Goal: Task Accomplishment & Management: Manage account settings

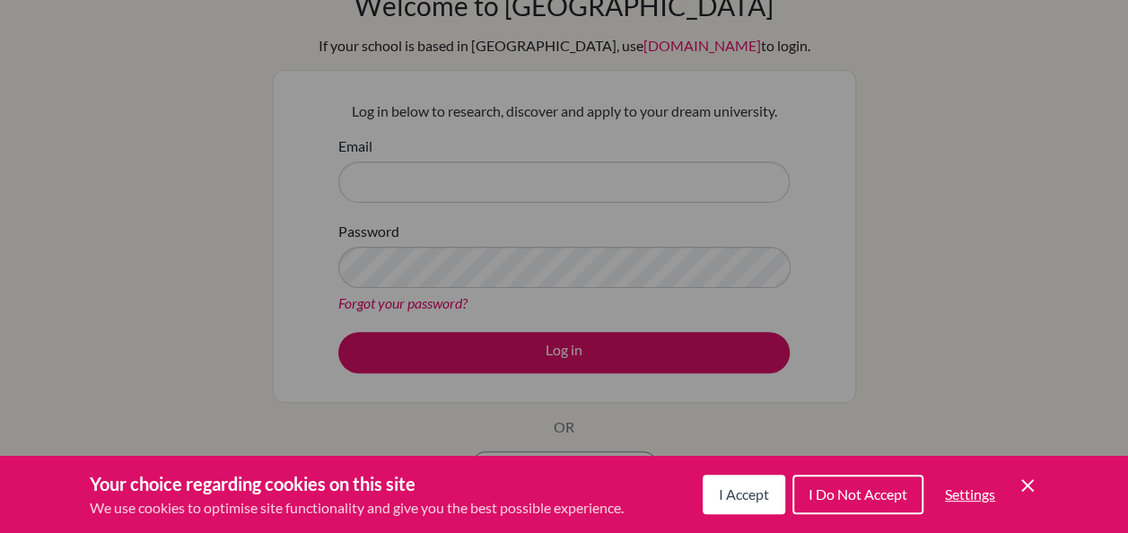
scroll to position [110, 0]
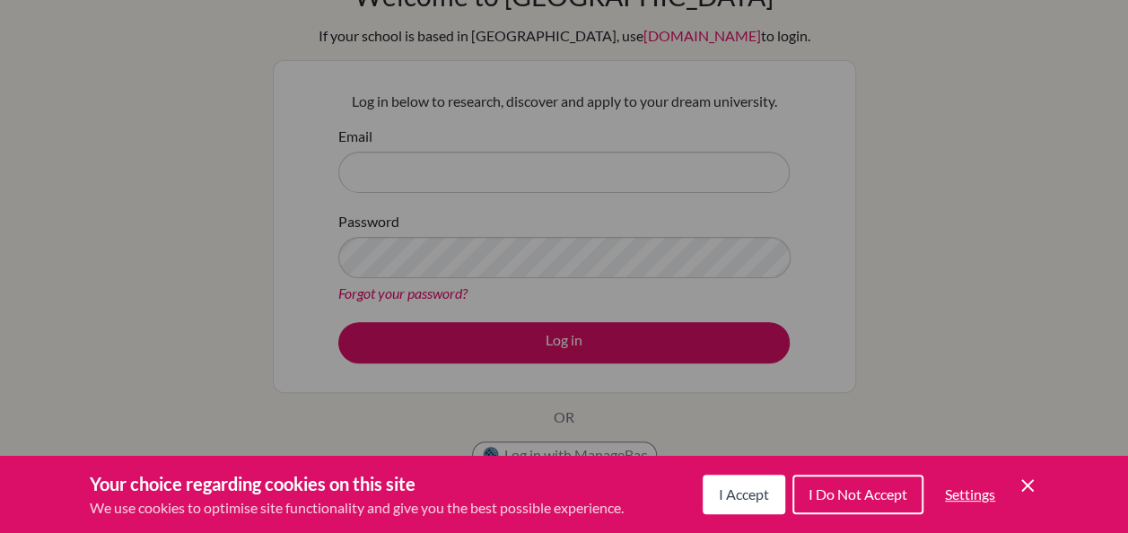
click at [1031, 488] on icon "Save and close" at bounding box center [1028, 485] width 13 height 13
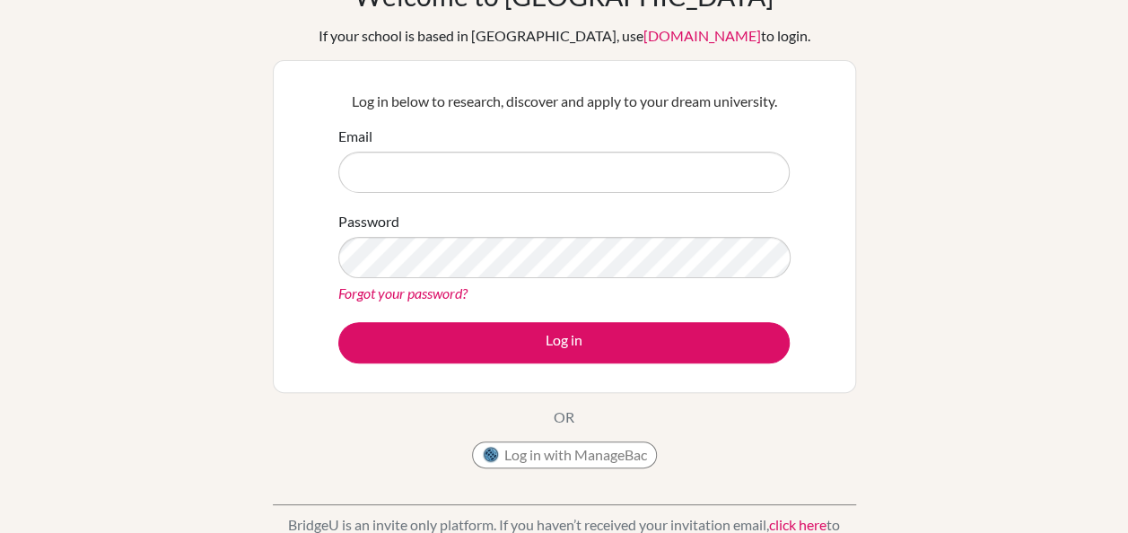
click at [932, 221] on div "Welcome to [GEOGRAPHIC_DATA] If your school is based in [GEOGRAPHIC_DATA], use …" at bounding box center [564, 272] width 1128 height 587
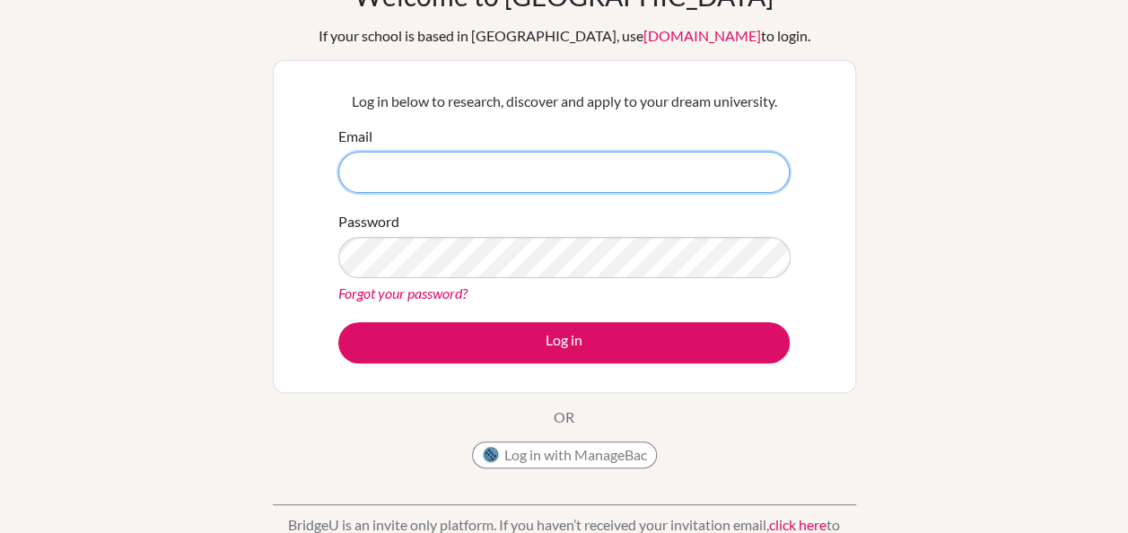
click at [612, 162] on input "Email" at bounding box center [564, 172] width 452 height 41
type input "[PERSON_NAME][EMAIL_ADDRESS][PERSON_NAME][DOMAIN_NAME]"
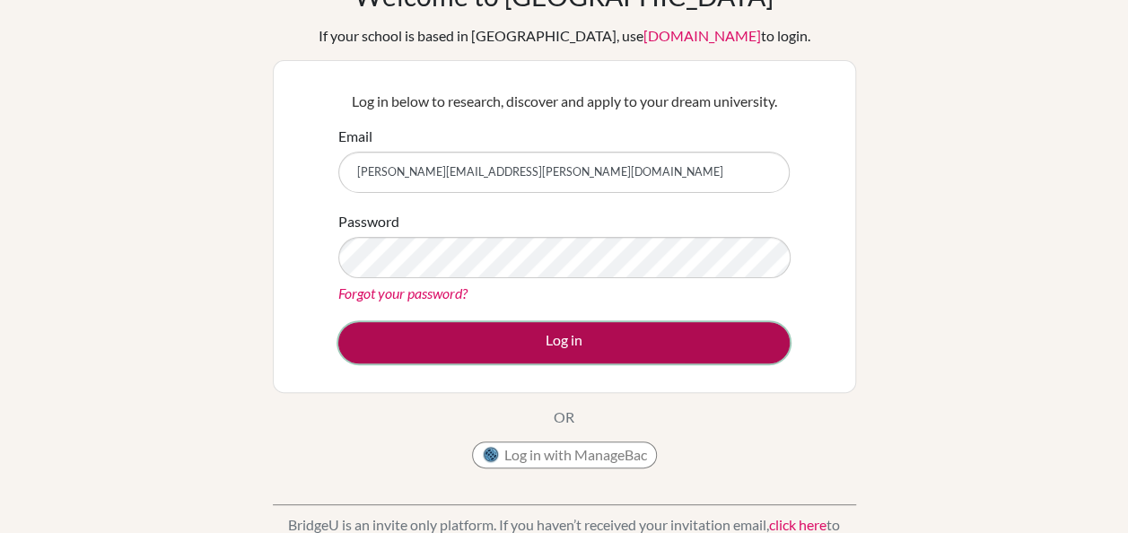
click at [664, 343] on button "Log in" at bounding box center [564, 342] width 452 height 41
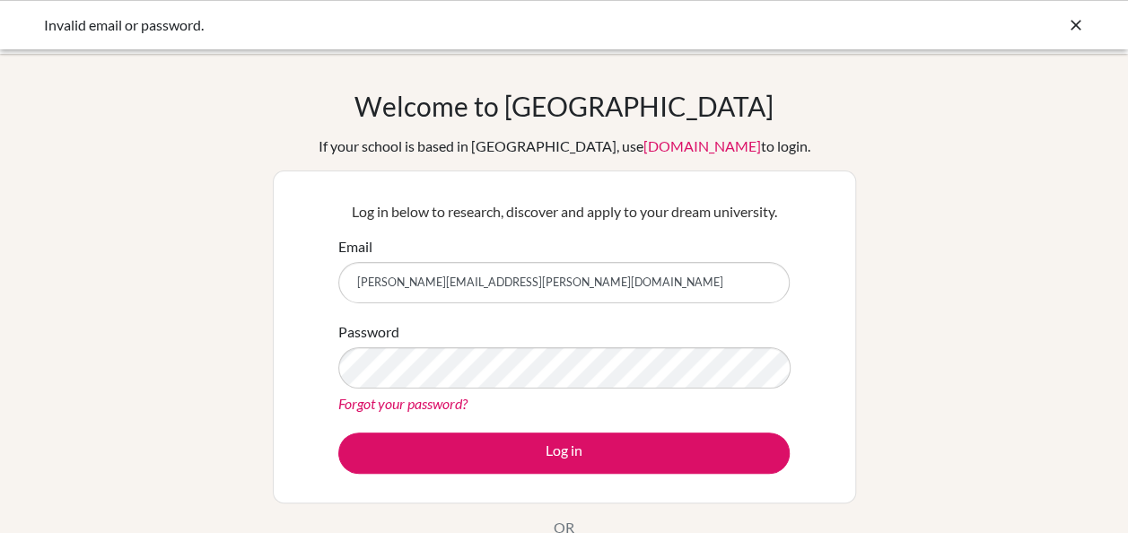
click at [481, 288] on input "[PERSON_NAME][EMAIL_ADDRESS][PERSON_NAME][DOMAIN_NAME]" at bounding box center [564, 282] width 452 height 41
click at [485, 287] on input "Email" at bounding box center [564, 282] width 452 height 41
click at [488, 293] on input "Email" at bounding box center [564, 282] width 452 height 41
